Goal: Task Accomplishment & Management: Use online tool/utility

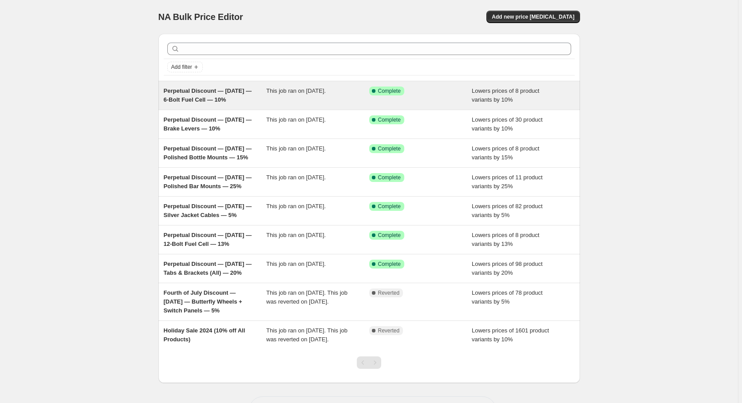
click at [197, 95] on div "Perpetual Discount — [DATE] — 6-Bolt Fuel Cell — 10%" at bounding box center [215, 96] width 103 height 18
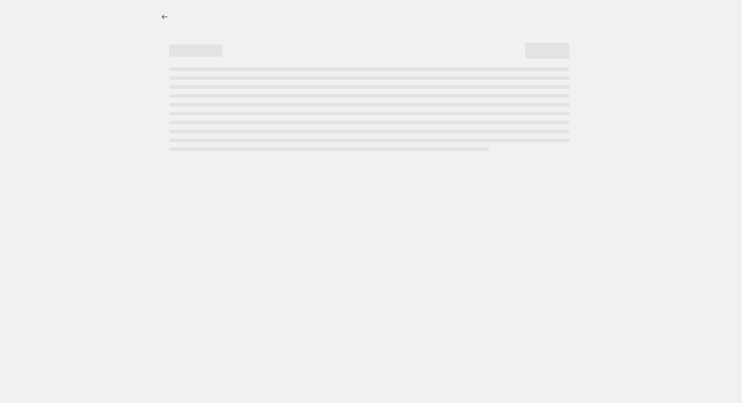
select select "percentage"
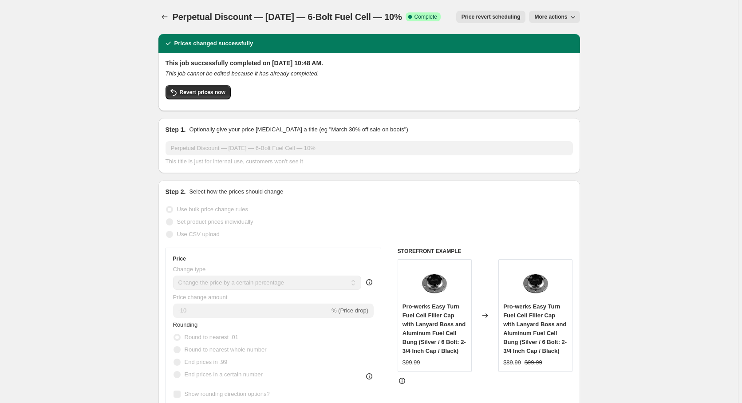
click at [503, 14] on span "Price revert scheduling" at bounding box center [490, 16] width 59 height 7
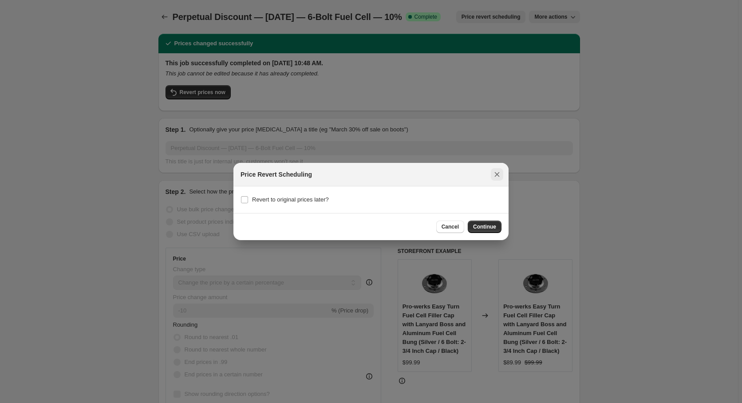
click at [495, 173] on icon "Close" at bounding box center [496, 174] width 9 height 9
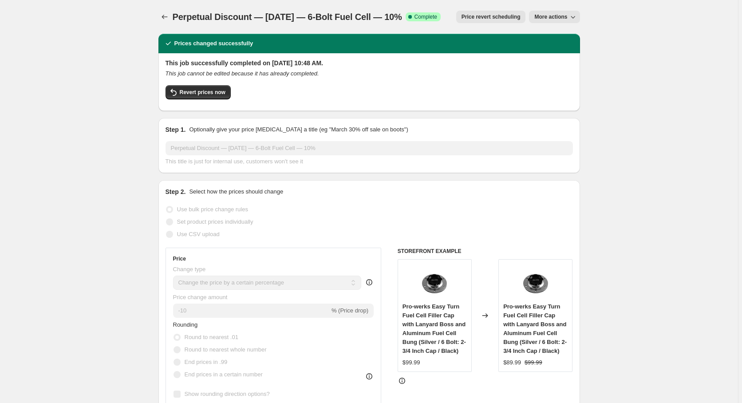
click at [577, 20] on icon "button" at bounding box center [572, 16] width 9 height 9
click at [161, 17] on button "Price change jobs" at bounding box center [164, 17] width 12 height 12
